Goal: Task Accomplishment & Management: Manage account settings

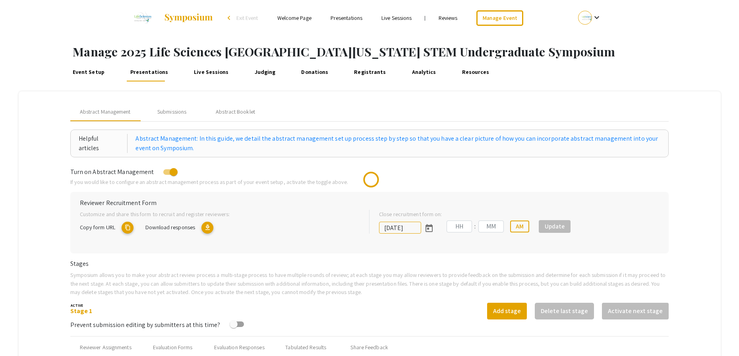
type input "[DATE]"
type input "05"
type input "00"
click at [430, 308] on div "Stage 1 Add stage Delete last stage Activate next stage" at bounding box center [369, 311] width 599 height 17
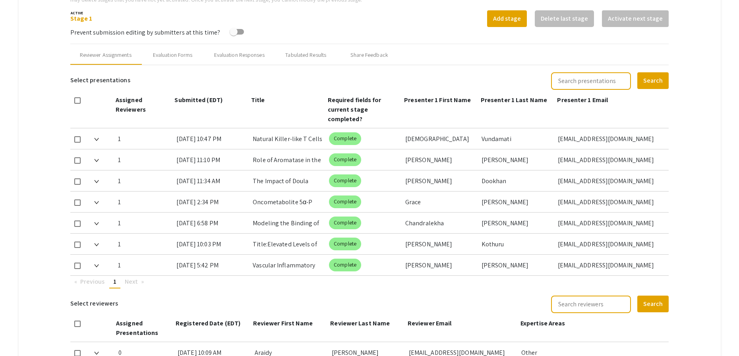
scroll to position [305, 0]
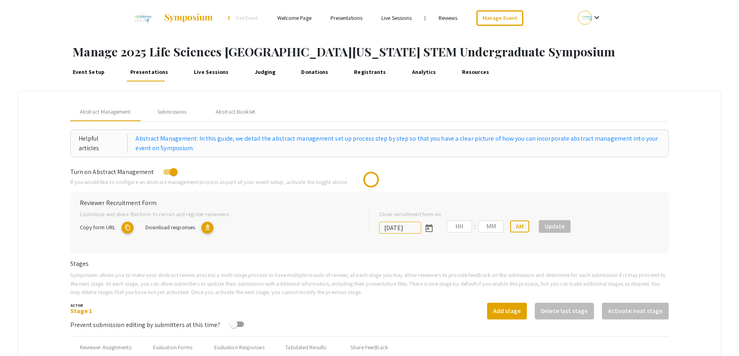
type input "[DATE]"
type input "05"
type input "00"
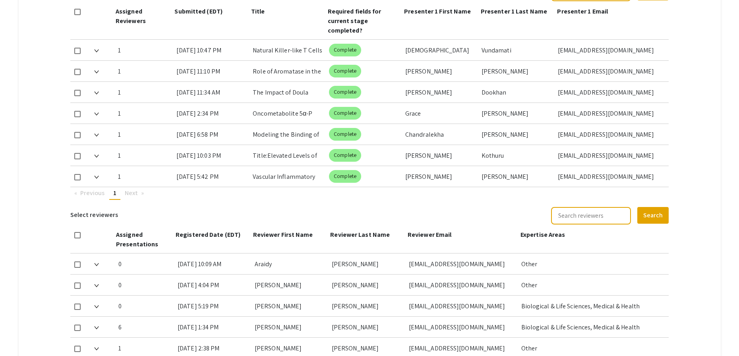
scroll to position [380, 0]
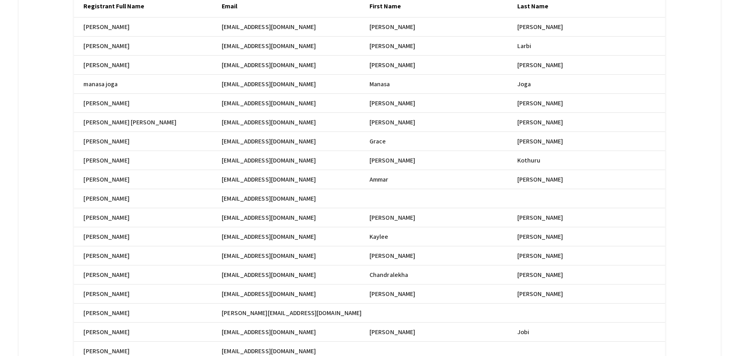
scroll to position [126, 0]
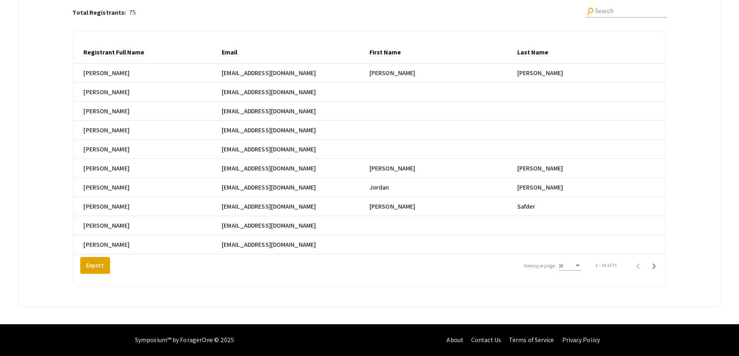
scroll to position [115, 0]
click at [580, 265] on div "Items per page:" at bounding box center [578, 266] width 4 height 2
click at [585, 283] on span "25" at bounding box center [575, 280] width 22 height 14
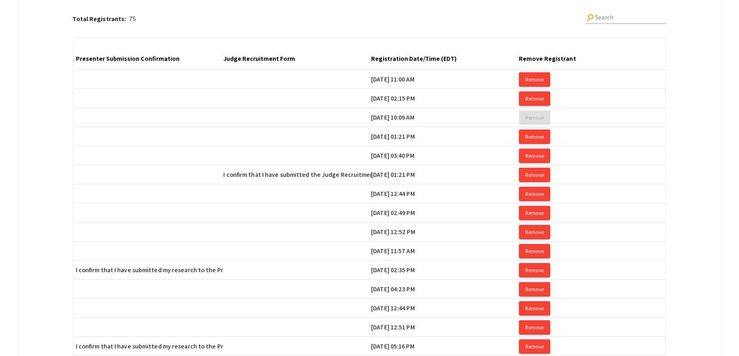
scroll to position [0, 1330]
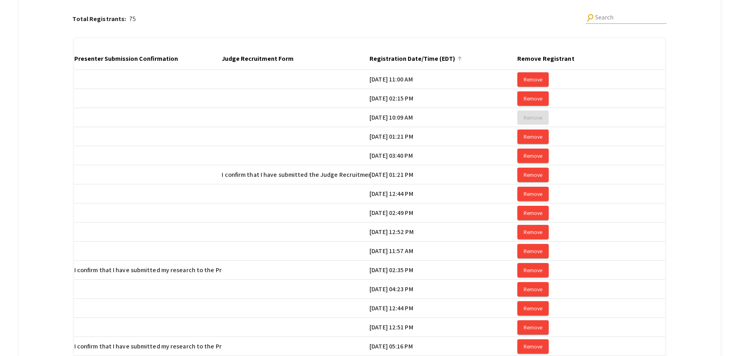
click at [462, 59] on div at bounding box center [459, 58] width 5 height 5
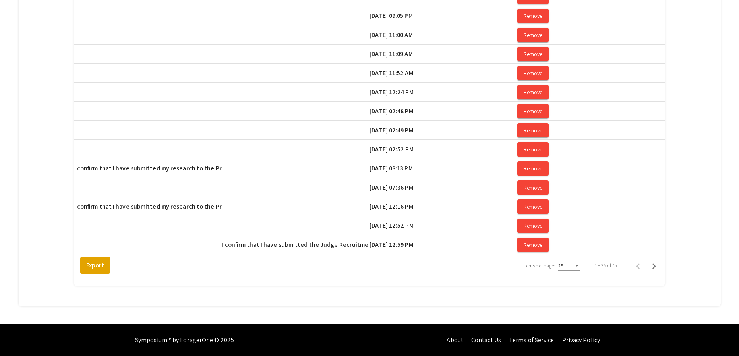
scroll to position [401, 0]
click at [658, 267] on icon "Next page" at bounding box center [654, 266] width 11 height 11
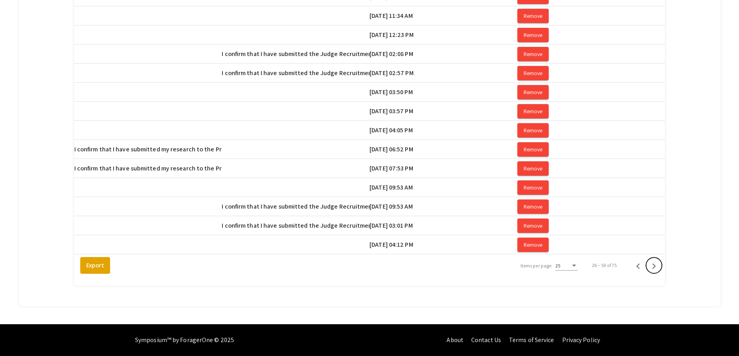
click at [657, 265] on icon "Next page" at bounding box center [654, 266] width 11 height 11
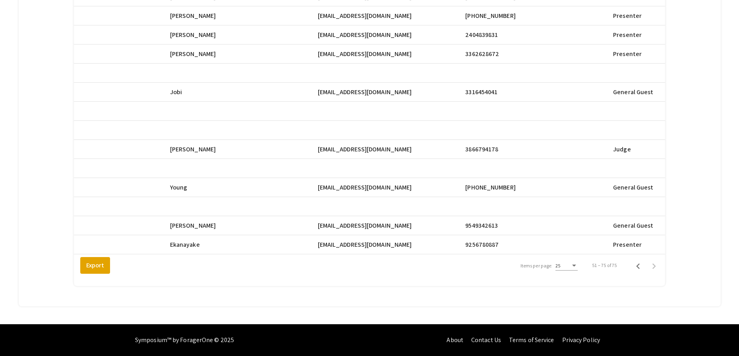
scroll to position [0, 347]
drag, startPoint x: 324, startPoint y: 240, endPoint x: 389, endPoint y: 240, distance: 65.6
click at [389, 240] on mat-cell "re582@mynsu.nova.edu" at bounding box center [392, 244] width 148 height 19
copy span "re582@mynsu.nova.edu"
click at [418, 121] on mat-cell at bounding box center [392, 130] width 148 height 19
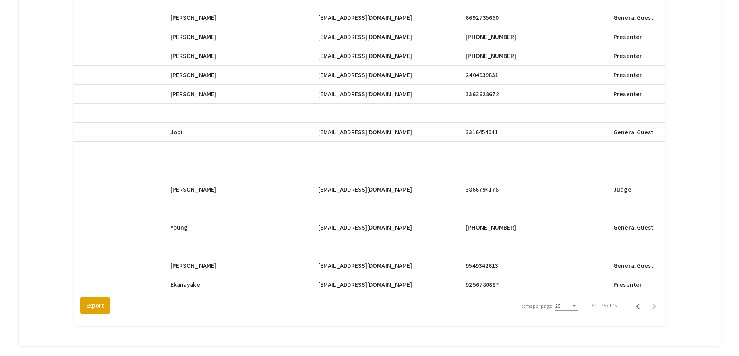
scroll to position [354, 0]
click at [336, 92] on span "ag3764@mynsu.nova.edu" at bounding box center [365, 96] width 94 height 10
drag, startPoint x: 324, startPoint y: 96, endPoint x: 394, endPoint y: 98, distance: 70.4
click at [394, 98] on mat-cell "ag3764@mynsu.nova.edu" at bounding box center [392, 95] width 148 height 19
copy span "ag3764@mynsu.nova.edu"
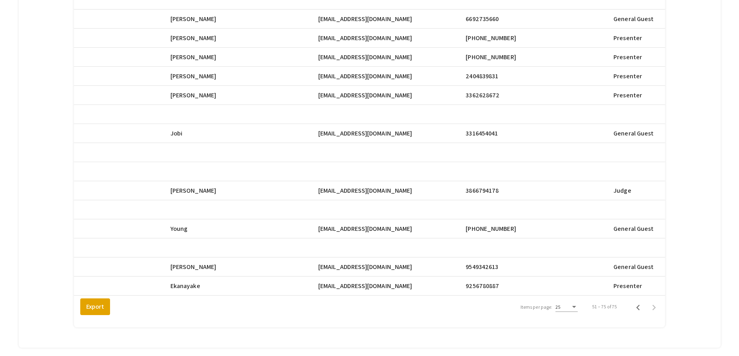
scroll to position [0, 347]
click at [708, 81] on div "Total Registrants: 75 search Search Registrant Full Name Email First Name Last …" at bounding box center [369, 38] width 680 height 600
click at [705, 89] on div "Total Registrants: 75 search Search Registrant Full Name Email First Name Last …" at bounding box center [369, 38] width 680 height 600
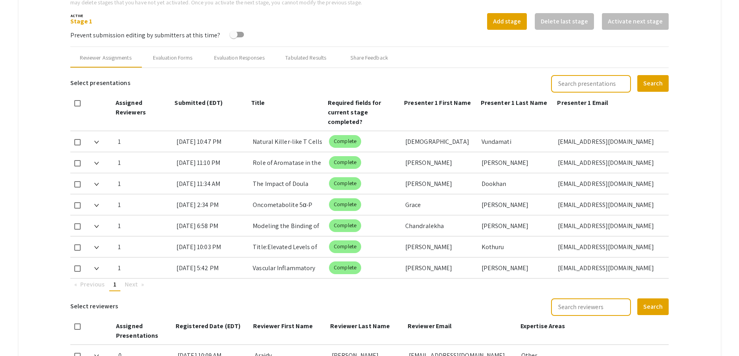
scroll to position [280, 0]
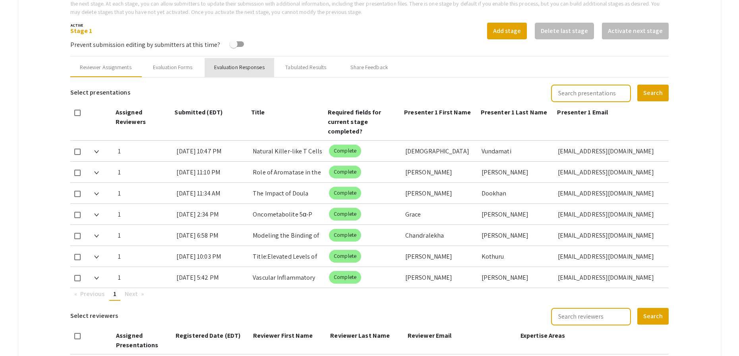
click at [238, 66] on div "Evaluation Responses" at bounding box center [239, 67] width 50 height 8
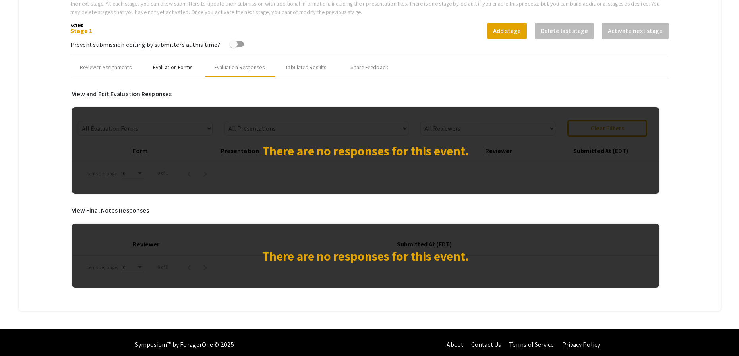
click at [174, 67] on div "Evaluation Forms" at bounding box center [173, 67] width 40 height 8
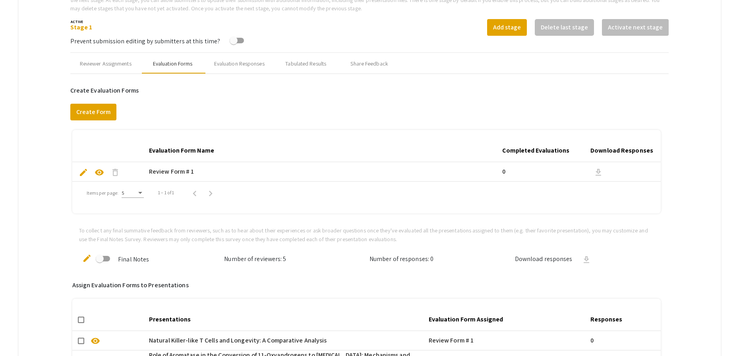
scroll to position [282, 0]
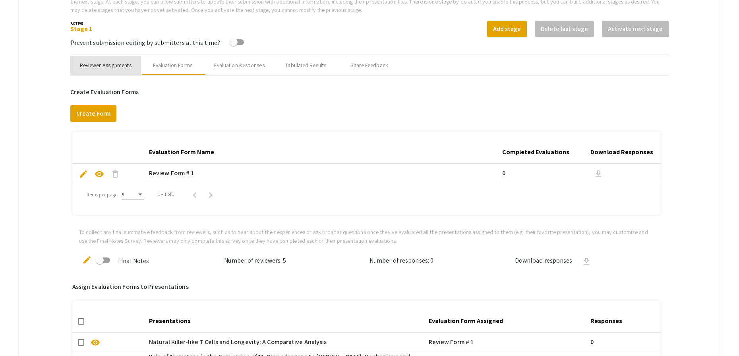
click at [99, 65] on div "Reviewer Assignments" at bounding box center [106, 65] width 52 height 8
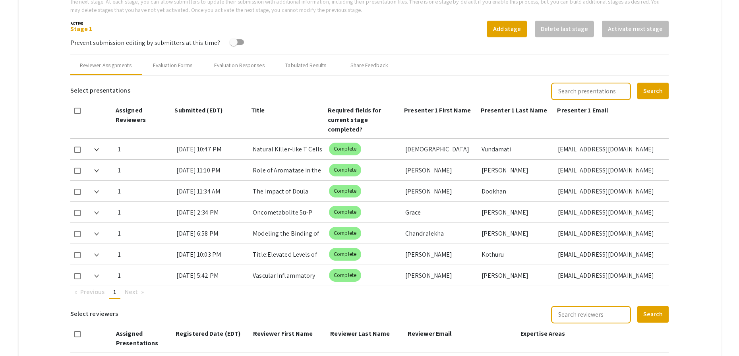
click at [47, 108] on mat-tab-group "Abstract Management Submissions Abstract Booklet Helpful articles Abstract Mana…" at bounding box center [370, 156] width 702 height 695
